Goal: Information Seeking & Learning: Learn about a topic

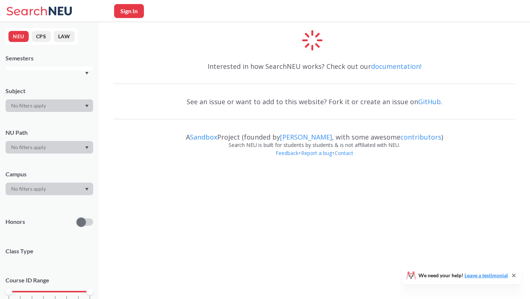
click at [87, 72] on icon "Dropdown arrow" at bounding box center [86, 73] width 3 height 3
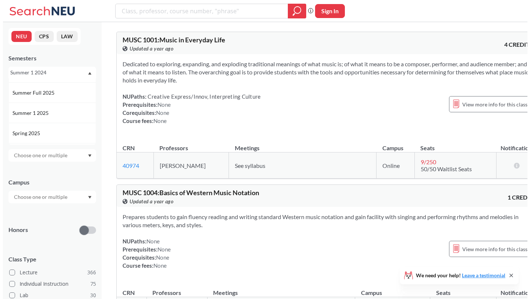
scroll to position [37, 0]
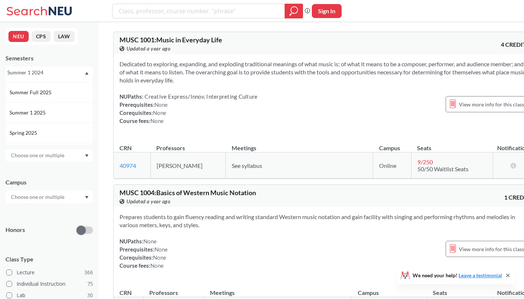
click at [46, 111] on span "Summer 1 2025" at bounding box center [29, 113] width 38 height 8
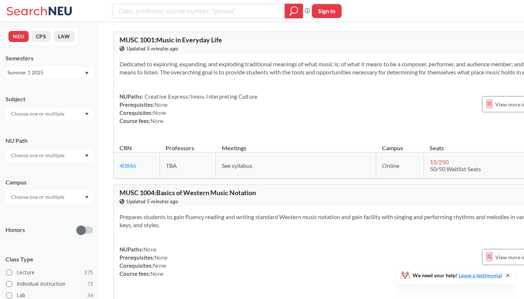
click at [37, 107] on div at bounding box center [50, 113] width 88 height 13
click at [40, 113] on input "text" at bounding box center [38, 113] width 62 height 9
type input "BIOE"
click at [46, 130] on div "BIOE ( 10 )" at bounding box center [51, 127] width 83 height 8
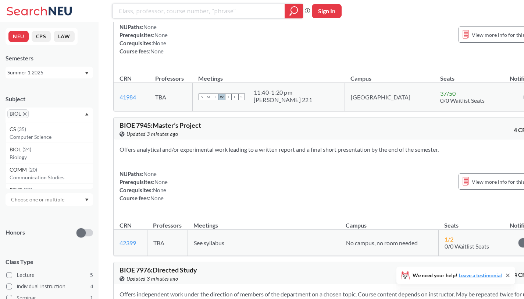
scroll to position [1104, 0]
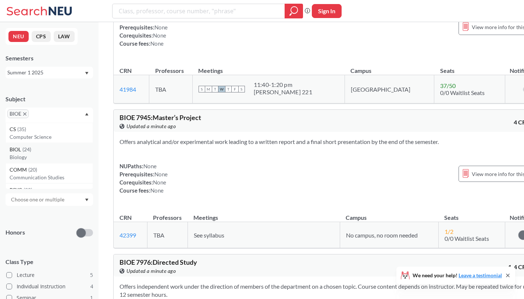
click at [30, 150] on span "( 24 )" at bounding box center [26, 149] width 9 height 6
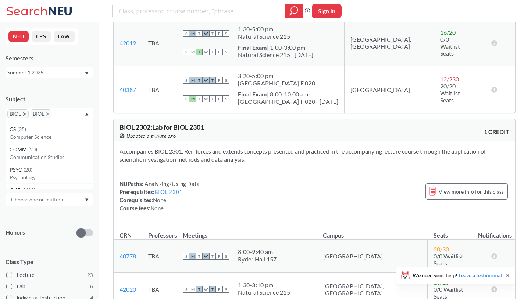
click at [25, 113] on icon "X to remove pill" at bounding box center [24, 113] width 3 height 3
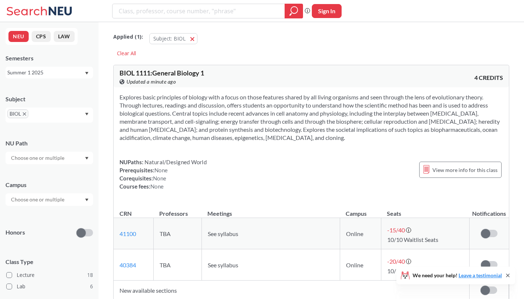
click at [40, 227] on div "Honors" at bounding box center [50, 228] width 88 height 26
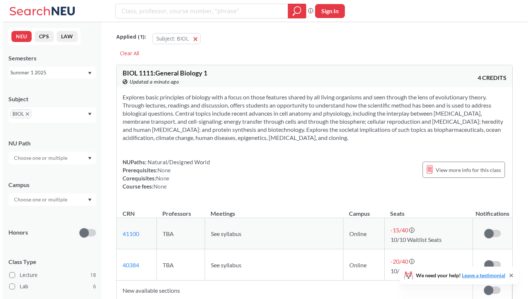
scroll to position [65, 0]
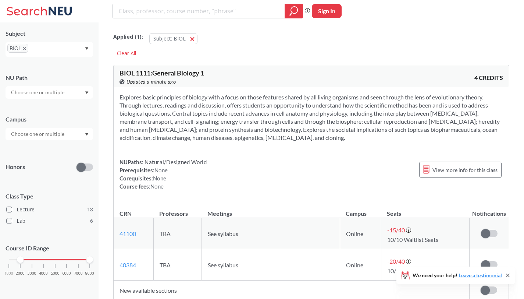
drag, startPoint x: 10, startPoint y: 259, endPoint x: 23, endPoint y: 263, distance: 14.0
click at [23, 263] on div "1000 2000 3000 4000 5000 6000 7000 8000" at bounding box center [50, 273] width 88 height 33
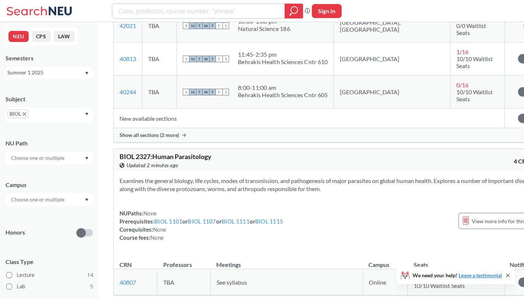
scroll to position [1389, 0]
click at [61, 68] on div "Summer 1 2025" at bounding box center [50, 73] width 88 height 12
click at [53, 113] on div "Summer 2 2025" at bounding box center [51, 109] width 83 height 8
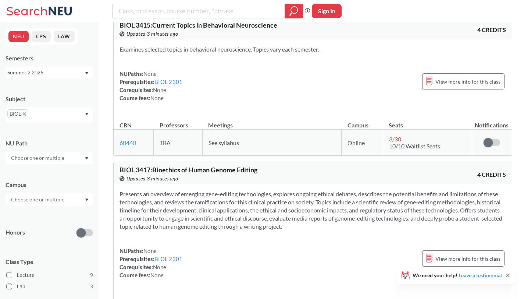
scroll to position [1057, 0]
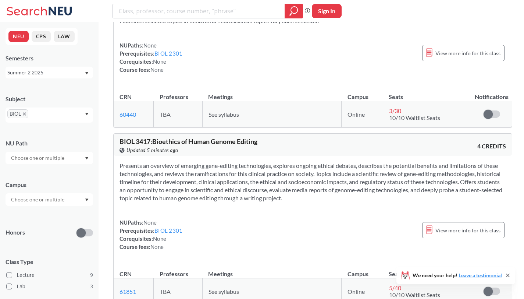
click at [23, 113] on icon "X to remove pill" at bounding box center [24, 113] width 3 height 3
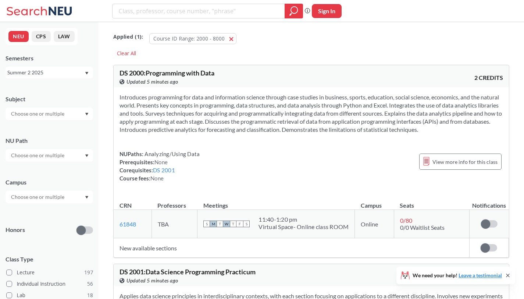
click at [41, 69] on div "Summer 2 2025" at bounding box center [45, 72] width 77 height 8
click at [46, 91] on div "Fall 2025" at bounding box center [51, 89] width 83 height 8
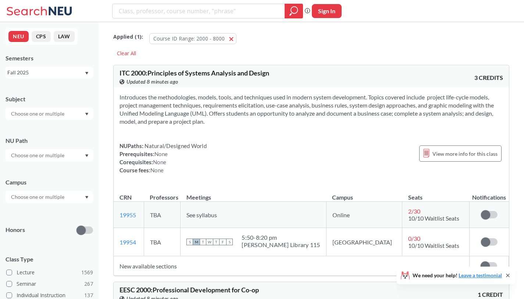
click at [26, 112] on input "text" at bounding box center [38, 113] width 62 height 9
type input "bioe"
click at [53, 136] on p "Bioengineering" at bounding box center [51, 134] width 83 height 7
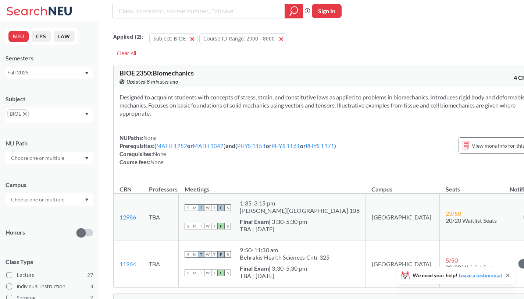
click at [244, 125] on div "Designed to acquaint students with concepts of stress, strain, and constitutive…" at bounding box center [331, 132] width 435 height 91
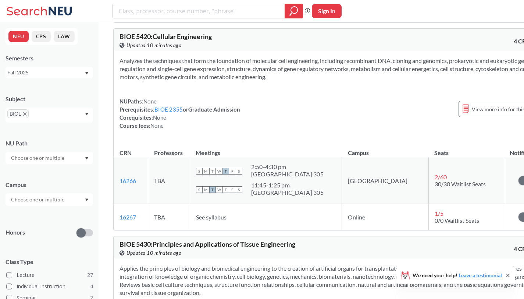
scroll to position [2858, 0]
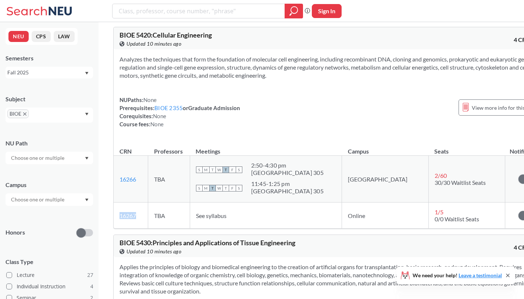
drag, startPoint x: 139, startPoint y: 248, endPoint x: 118, endPoint y: 248, distance: 21.0
click at [118, 228] on td "16267 View this section on Banner." at bounding box center [131, 215] width 35 height 26
copy link "16267"
click at [217, 128] on div "NUPaths: None Prerequisites: BIOE 2355 or Graduate Admission Corequisites: None…" at bounding box center [180, 112] width 121 height 32
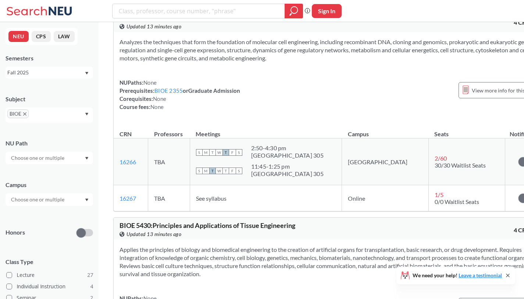
scroll to position [2895, 0]
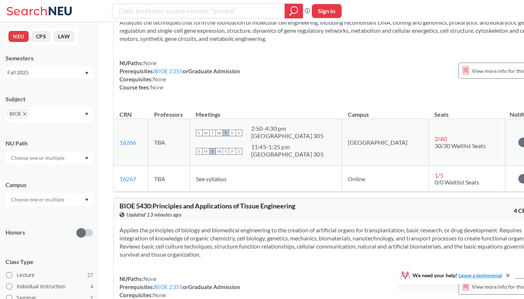
click at [78, 74] on div "Fall 2025" at bounding box center [45, 72] width 77 height 8
click at [65, 104] on div "Summer 2 2025" at bounding box center [50, 109] width 88 height 20
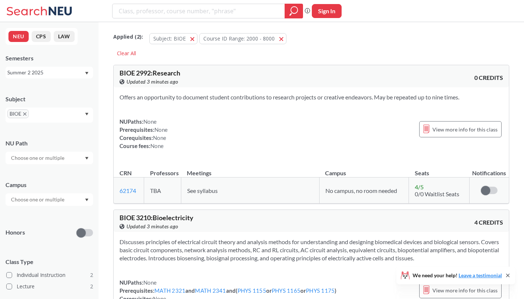
click at [61, 73] on div "Summer 2 2025" at bounding box center [45, 72] width 77 height 8
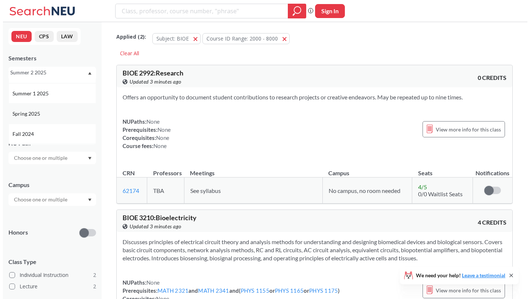
scroll to position [37, 0]
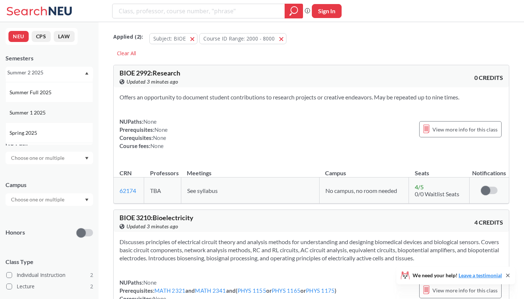
click at [53, 108] on div "Summer 1 2025" at bounding box center [50, 112] width 88 height 20
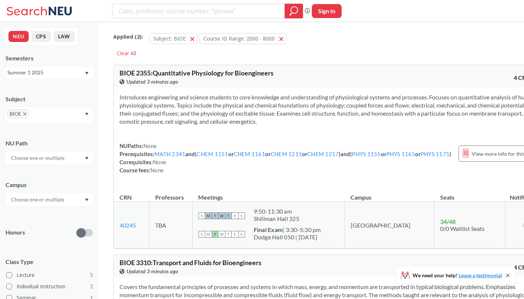
click at [23, 113] on span "BIOE" at bounding box center [17, 113] width 21 height 9
click at [24, 114] on icon "X to remove pill" at bounding box center [24, 113] width 3 height 3
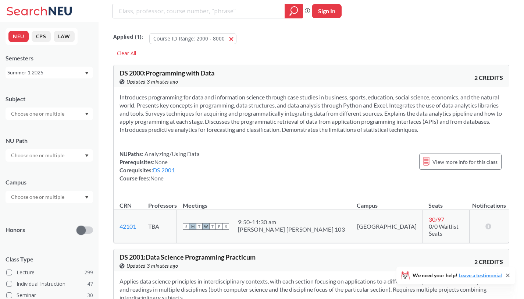
click at [44, 117] on input "text" at bounding box center [38, 113] width 62 height 9
type input "che"
click at [60, 132] on p "Chemistry & Chemical Biology" at bounding box center [51, 134] width 83 height 7
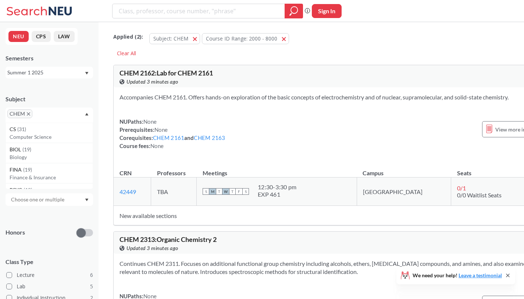
click at [245, 121] on div "Accompanies CHEM 2161. Offers hands-on exploration of the basic concepts of ele…" at bounding box center [343, 124] width 458 height 74
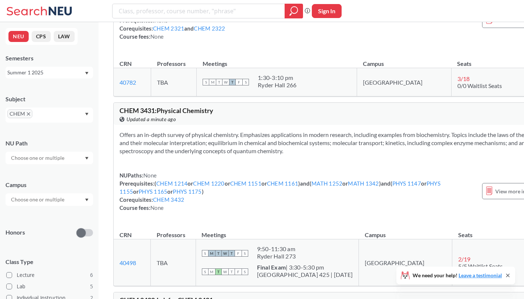
scroll to position [990, 0]
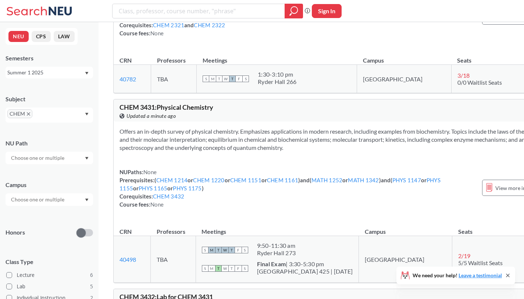
click at [60, 70] on div "Summer 1 2025" at bounding box center [45, 72] width 77 height 8
click at [37, 103] on div "Spring 2025" at bounding box center [50, 107] width 88 height 20
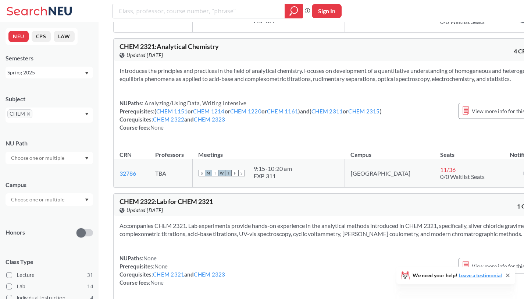
scroll to position [2010, 0]
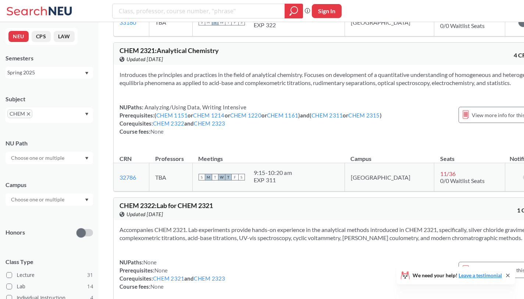
drag, startPoint x: 178, startPoint y: 125, endPoint x: 149, endPoint y: 126, distance: 28.7
click at [148, 126] on div "NUPaths: Analyzing/Using Data, Writing Intensive Prerequisites: ( CHEM 1151 or …" at bounding box center [251, 119] width 262 height 32
click at [167, 123] on link "CHEM 2322" at bounding box center [168, 123] width 31 height 7
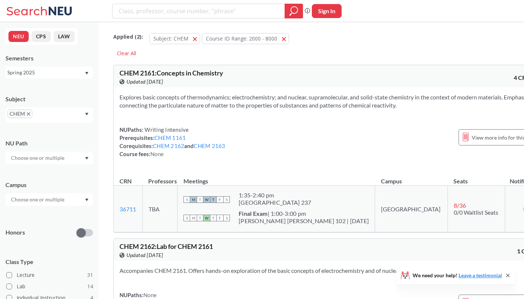
scroll to position [2010, 0]
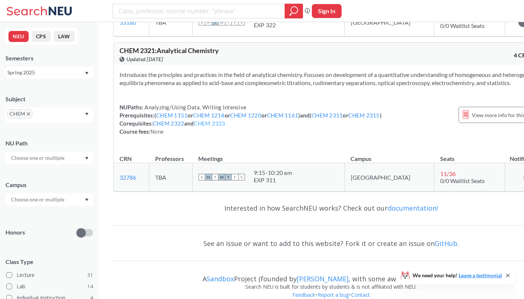
click at [217, 126] on link "CHEM 2323" at bounding box center [209, 123] width 31 height 7
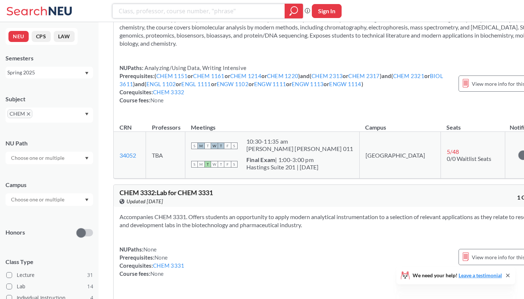
scroll to position [3297, 0]
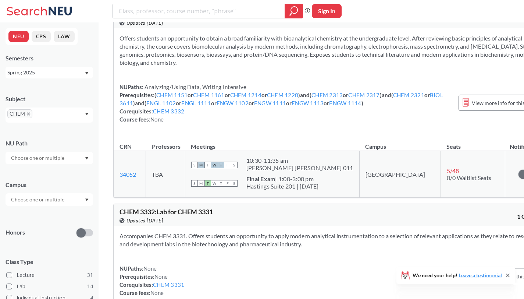
click at [29, 112] on span "CHEM" at bounding box center [19, 113] width 25 height 9
click at [61, 71] on div "Spring 2025" at bounding box center [45, 72] width 77 height 8
click at [47, 111] on div "Summer 2 2025" at bounding box center [51, 109] width 83 height 8
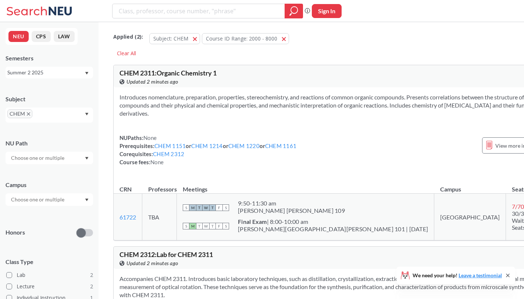
click at [29, 114] on icon "X to remove pill" at bounding box center [28, 113] width 3 height 3
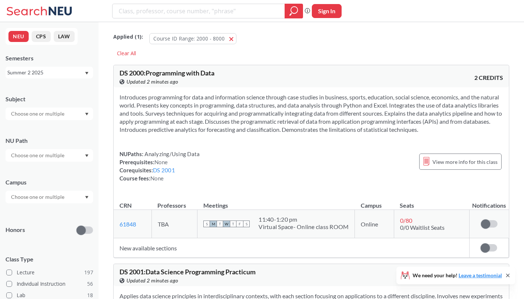
click at [57, 112] on input "text" at bounding box center [38, 113] width 62 height 9
click at [42, 128] on div "BIOL ( 12 )" at bounding box center [51, 127] width 83 height 8
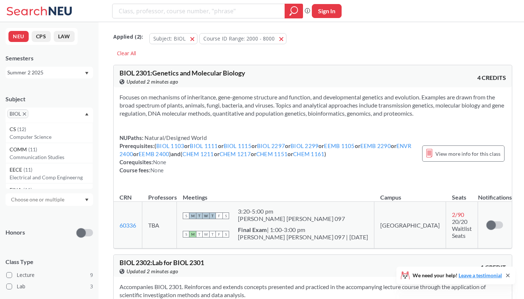
click at [60, 95] on div "Subject" at bounding box center [50, 99] width 88 height 8
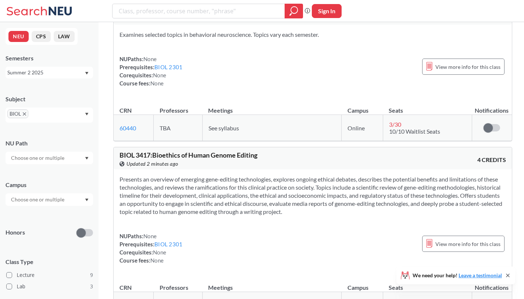
scroll to position [1104, 0]
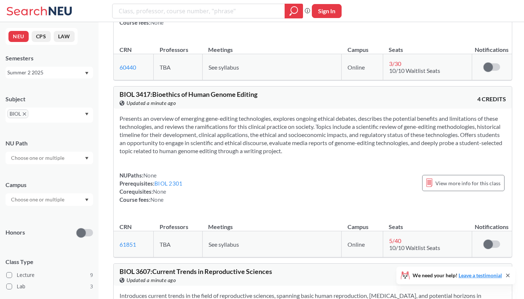
click at [25, 114] on icon "X to remove pill" at bounding box center [24, 113] width 3 height 3
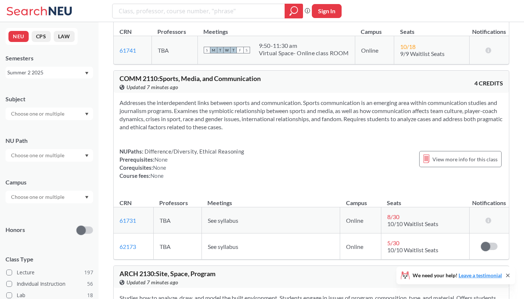
click at [50, 111] on input "text" at bounding box center [38, 113] width 62 height 9
type input "bioe"
click at [46, 131] on p "Bioengineering" at bounding box center [51, 134] width 83 height 7
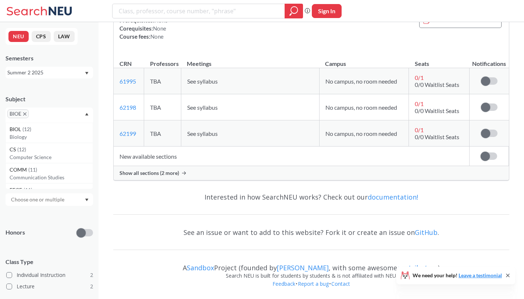
scroll to position [623, 0]
click at [72, 71] on div "Summer 2 2025" at bounding box center [45, 72] width 77 height 8
click at [54, 87] on div "Fall 2025" at bounding box center [51, 89] width 83 height 8
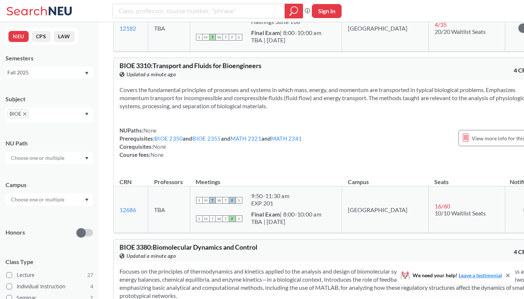
scroll to position [1372, 0]
drag, startPoint x: 208, startPoint y: 147, endPoint x: 191, endPoint y: 123, distance: 29.1
click at [191, 123] on div "Covers the fundamental principles of processes and systems in which mass, energ…" at bounding box center [331, 124] width 435 height 91
click at [205, 141] on link "BIOE 2355" at bounding box center [206, 138] width 28 height 7
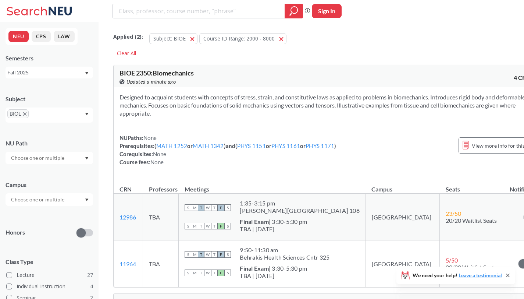
scroll to position [1372, 0]
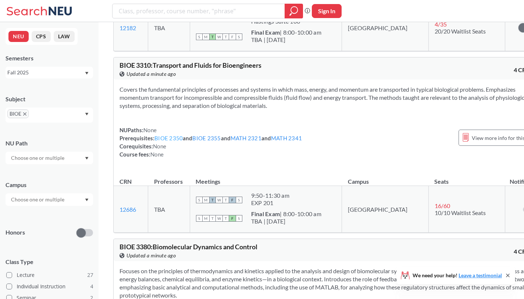
click at [166, 141] on link "BIOE 2350" at bounding box center [169, 138] width 28 height 7
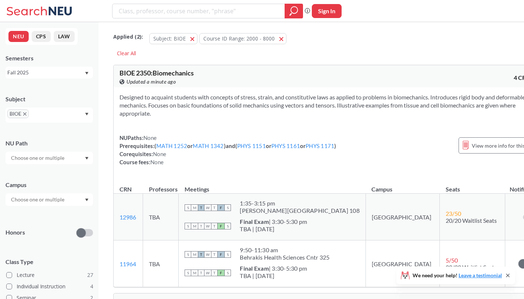
scroll to position [1372, 0]
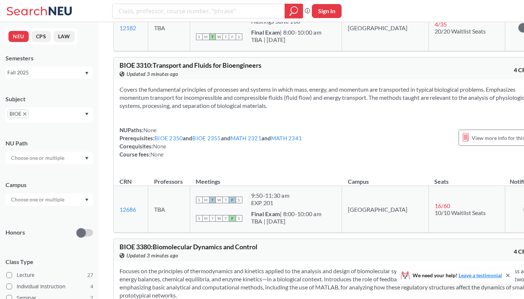
click at [58, 70] on div "Fall 2025" at bounding box center [45, 72] width 77 height 8
click at [52, 112] on div "Summer 1 2025" at bounding box center [51, 113] width 83 height 8
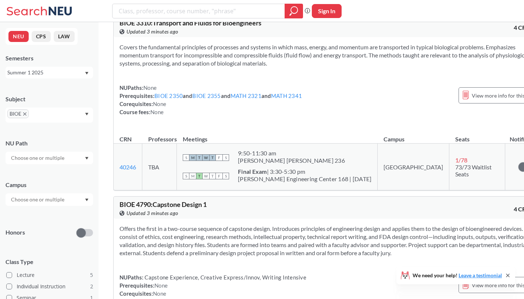
scroll to position [221, 0]
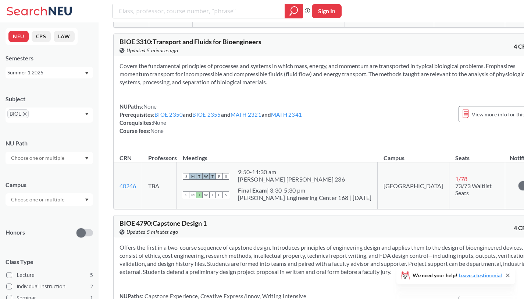
click at [27, 115] on span "BIOE" at bounding box center [17, 113] width 21 height 9
click at [46, 71] on div "Summer 1 2025" at bounding box center [45, 72] width 77 height 8
click at [41, 114] on div "Summer 2 2025" at bounding box center [50, 109] width 88 height 20
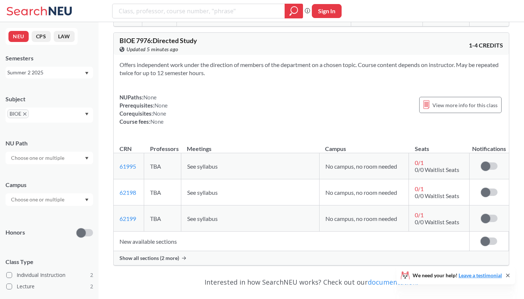
scroll to position [552, 0]
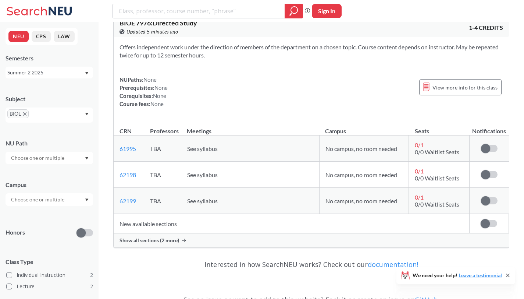
click at [27, 111] on span "BIOE" at bounding box center [17, 113] width 21 height 9
click at [25, 113] on icon "X to remove pill" at bounding box center [24, 113] width 3 height 3
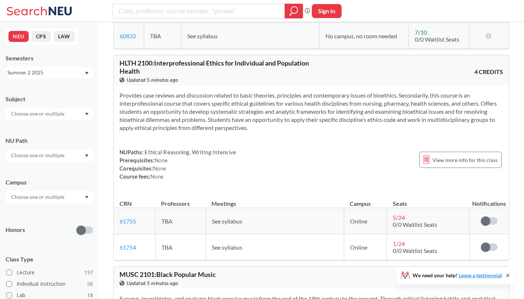
click at [57, 114] on input "text" at bounding box center [38, 113] width 62 height 9
type input "biol"
click at [57, 133] on p "Biology" at bounding box center [51, 134] width 83 height 7
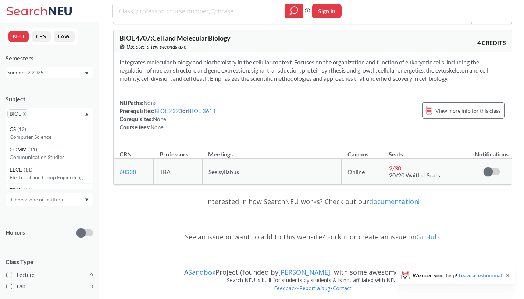
scroll to position [2087, 0]
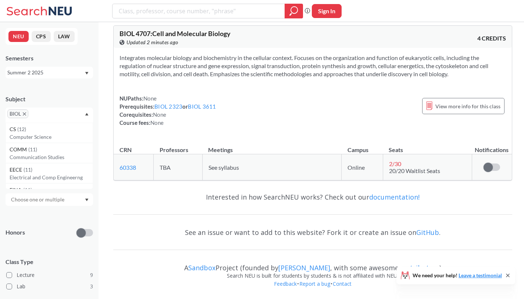
click at [25, 112] on span "BIOL" at bounding box center [17, 113] width 21 height 9
click at [46, 114] on input "text" at bounding box center [41, 116] width 22 height 9
type input "chem"
click at [39, 131] on div "CHEM ( 5 )" at bounding box center [51, 129] width 83 height 8
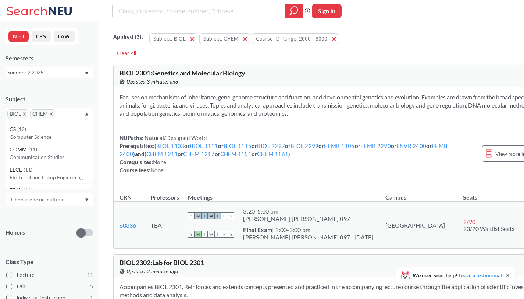
click at [67, 113] on input "text" at bounding box center [68, 116] width 22 height 9
type input "n"
click at [57, 72] on div "Summer 2 2025" at bounding box center [45, 72] width 77 height 8
click at [40, 130] on span "Summer Full 2025" at bounding box center [31, 129] width 43 height 8
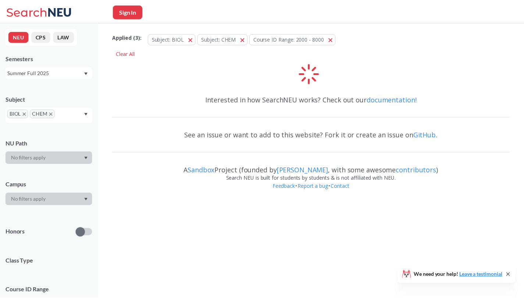
scroll to position [43, 0]
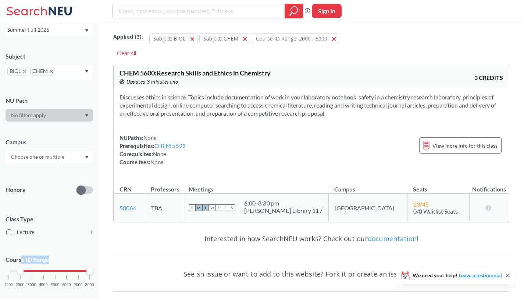
drag, startPoint x: 21, startPoint y: 260, endPoint x: 61, endPoint y: 267, distance: 40.4
click at [61, 267] on div "Course ID Range 1000 2000 3000 4000 5000 6000 7000 8000" at bounding box center [50, 274] width 88 height 53
drag, startPoint x: 20, startPoint y: 271, endPoint x: 51, endPoint y: 274, distance: 31.4
click at [51, 274] on div "1000 2000 3000 4000 5000 6000 7000 8000" at bounding box center [50, 284] width 88 height 33
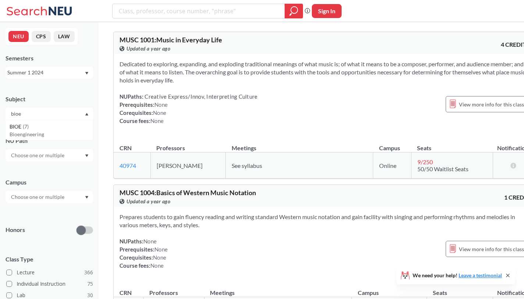
type input "bioe"
click at [61, 71] on div "Summer 1 2024" at bounding box center [45, 72] width 77 height 8
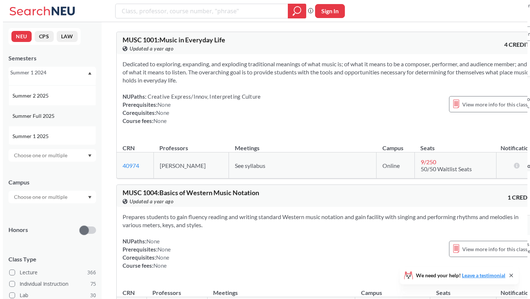
scroll to position [14, 0]
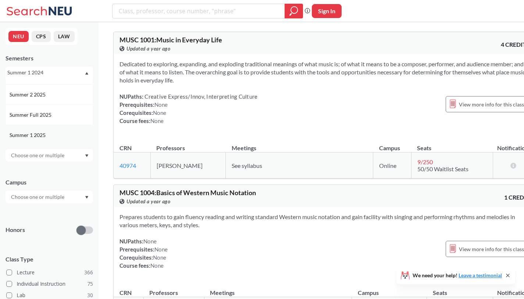
click at [41, 133] on span "Summer 1 2025" at bounding box center [29, 135] width 38 height 8
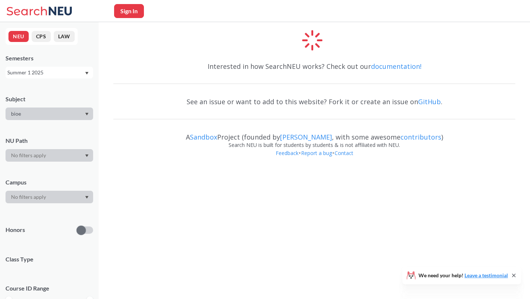
click at [31, 114] on div "bioe" at bounding box center [50, 113] width 88 height 13
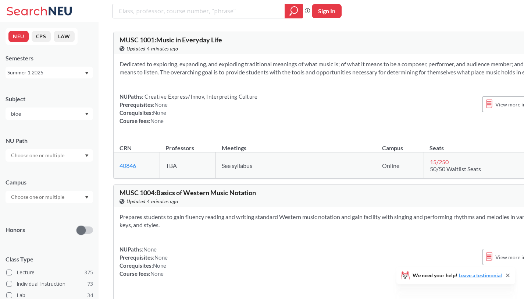
click at [40, 116] on input "bioe" at bounding box center [38, 113] width 62 height 9
click at [28, 135] on p "Bioengineering" at bounding box center [51, 134] width 83 height 7
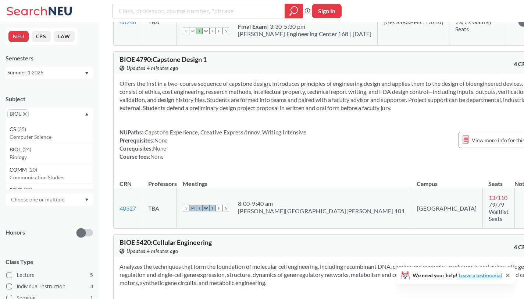
scroll to position [383, 0]
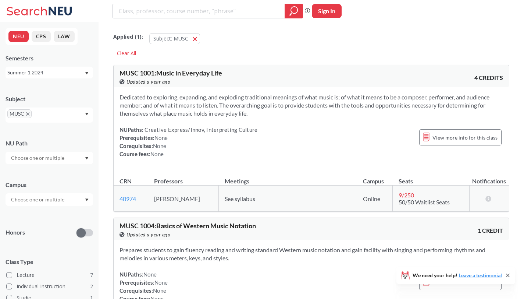
click at [26, 113] on icon "X to remove pill" at bounding box center [27, 113] width 3 height 3
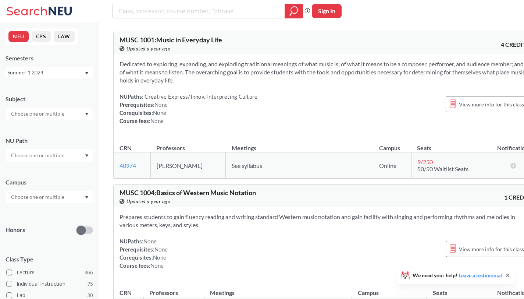
click at [42, 73] on div "Summer 1 2024" at bounding box center [45, 72] width 77 height 8
click at [44, 89] on div "Fall 2025" at bounding box center [51, 89] width 83 height 8
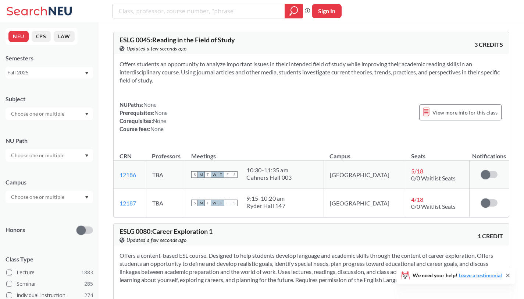
click at [34, 114] on input "text" at bounding box center [38, 113] width 62 height 9
type input "bioe"
click at [38, 125] on div "BIOE ( 38 )" at bounding box center [51, 127] width 83 height 8
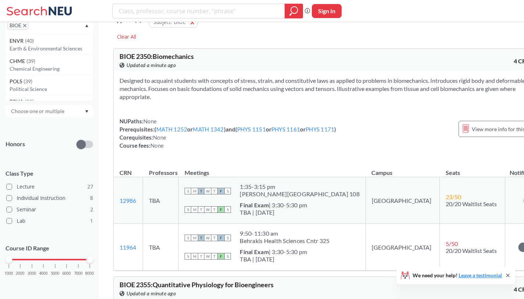
scroll to position [37, 0]
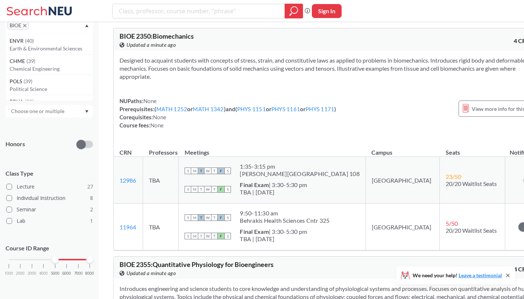
drag, startPoint x: 10, startPoint y: 260, endPoint x: 56, endPoint y: 261, distance: 46.4
click at [56, 261] on div at bounding box center [55, 259] width 7 height 7
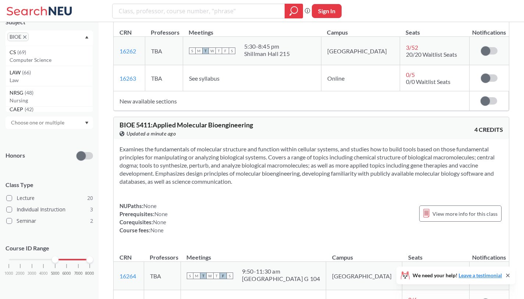
scroll to position [625, 0]
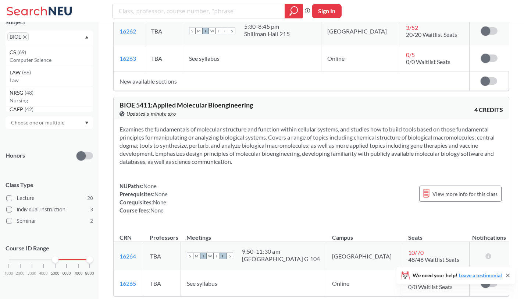
click at [66, 143] on div "Honors" at bounding box center [50, 151] width 88 height 26
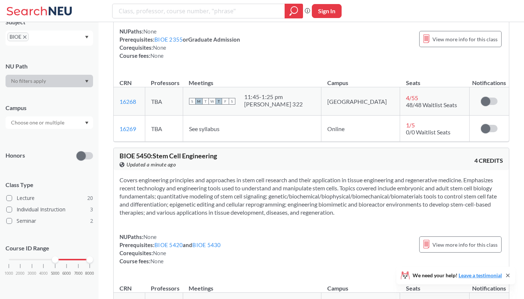
scroll to position [1177, 0]
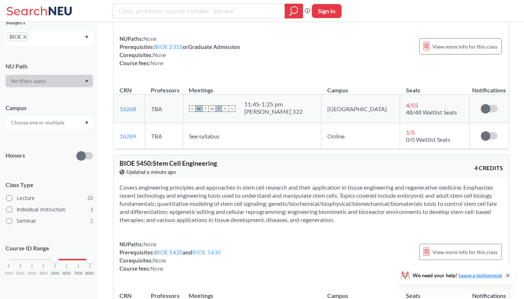
click at [213, 249] on link "BIOE 5430" at bounding box center [206, 252] width 28 height 7
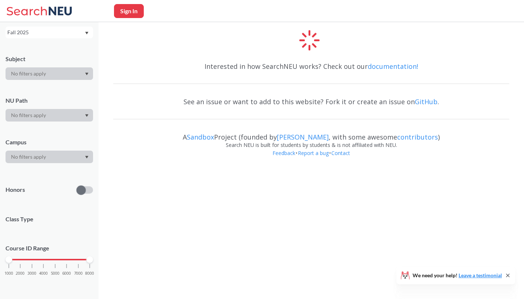
scroll to position [52, 0]
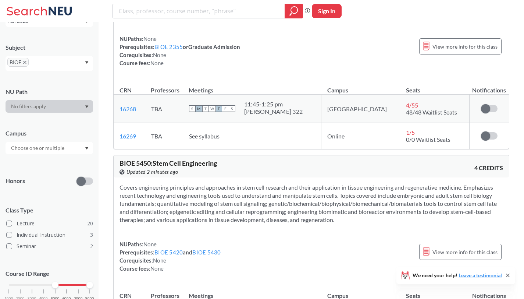
scroll to position [77, 0]
